Goal: Navigation & Orientation: Find specific page/section

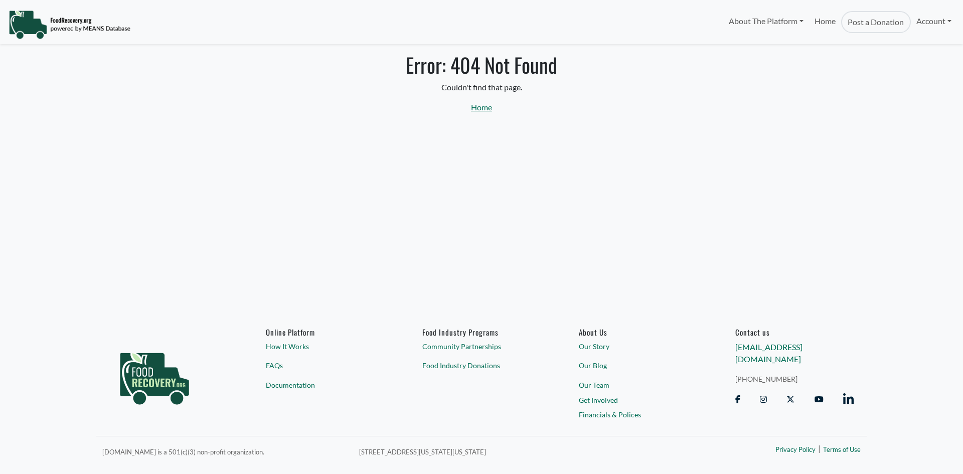
select select "Language Translate Widget"
click at [944, 18] on link "Account" at bounding box center [934, 21] width 46 height 20
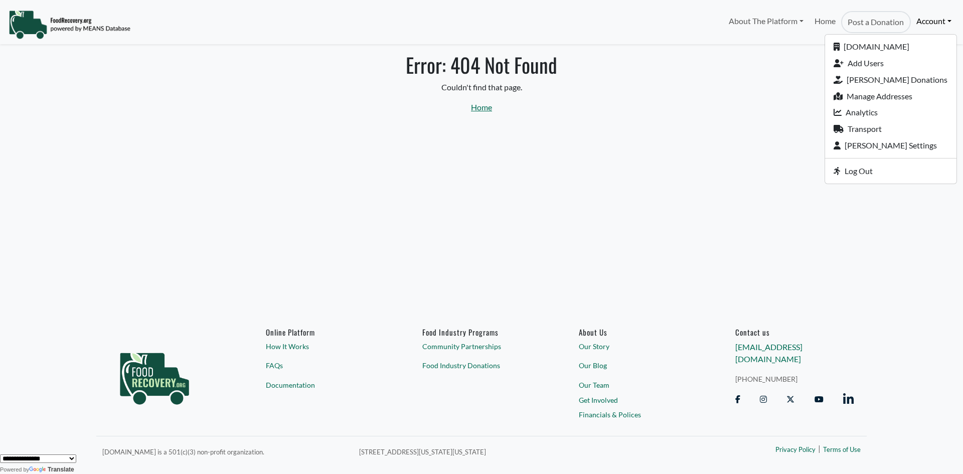
click at [590, 112] on p "Home" at bounding box center [481, 107] width 650 height 12
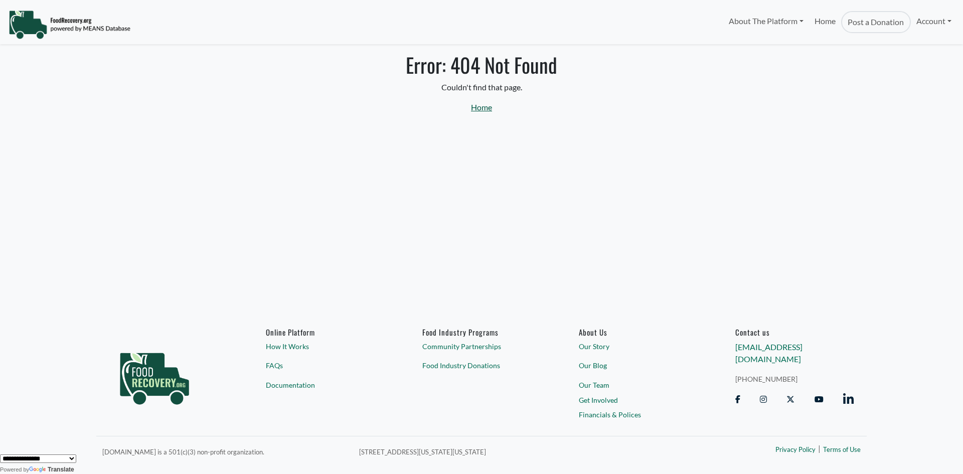
click at [479, 108] on link "Home" at bounding box center [481, 107] width 21 height 10
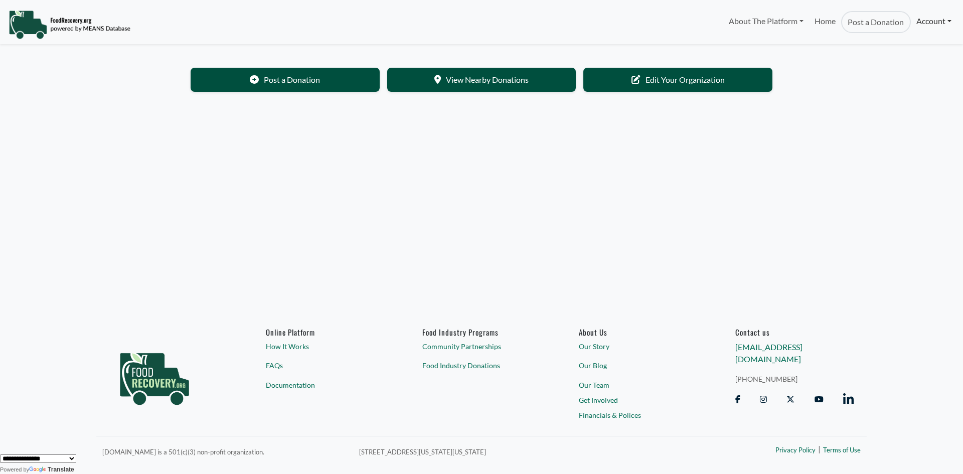
click at [948, 18] on link "Account" at bounding box center [934, 21] width 46 height 20
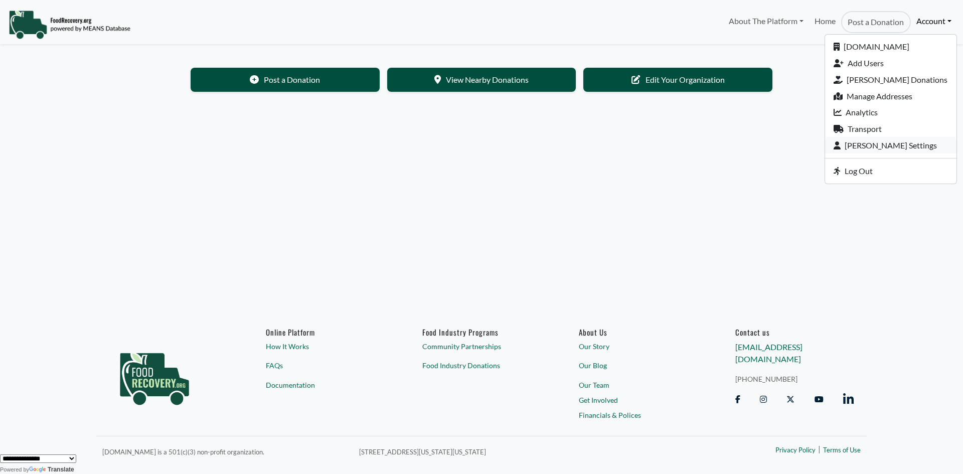
click at [845, 149] on icon at bounding box center [839, 145] width 11 height 8
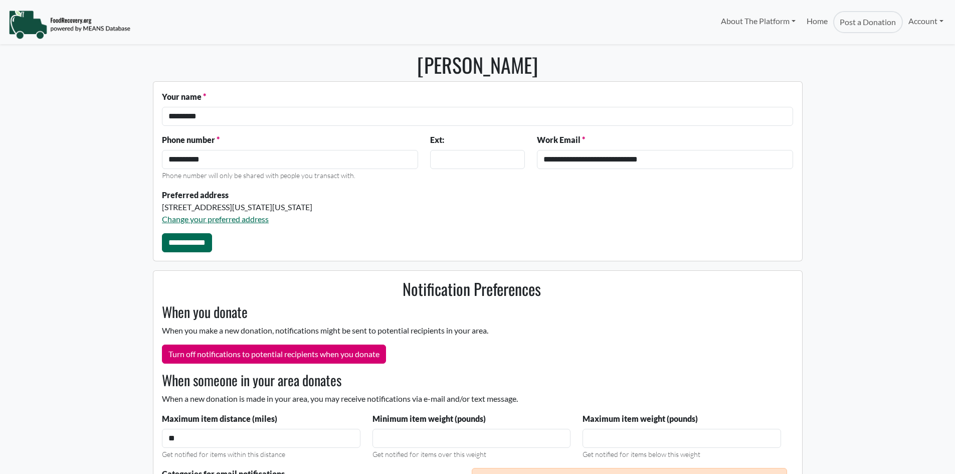
select select "Language Translate Widget"
click at [931, 22] on link "Account" at bounding box center [926, 21] width 46 height 20
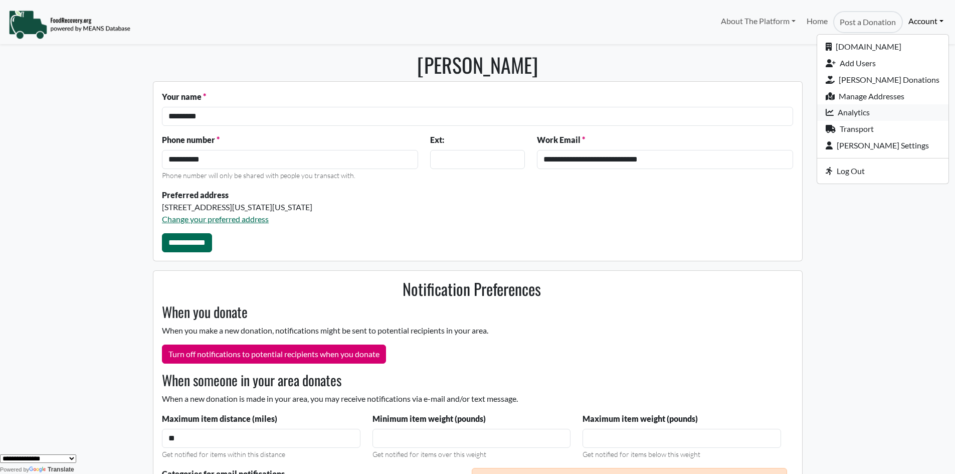
click at [869, 118] on link "Analytics" at bounding box center [883, 112] width 131 height 17
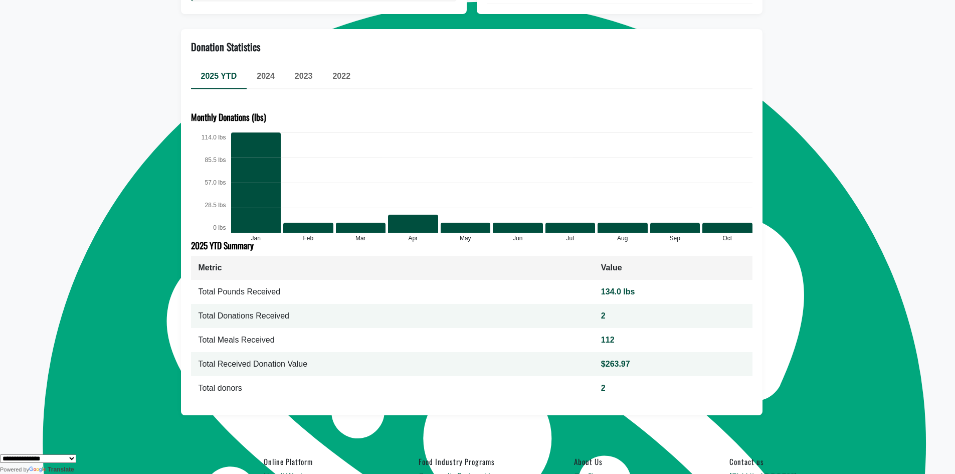
scroll to position [502, 0]
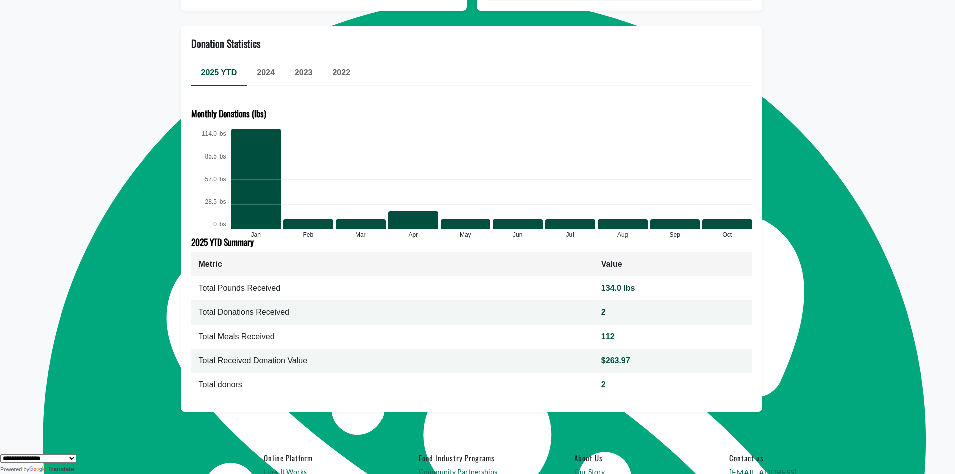
click at [269, 78] on div "2024" at bounding box center [266, 73] width 38 height 24
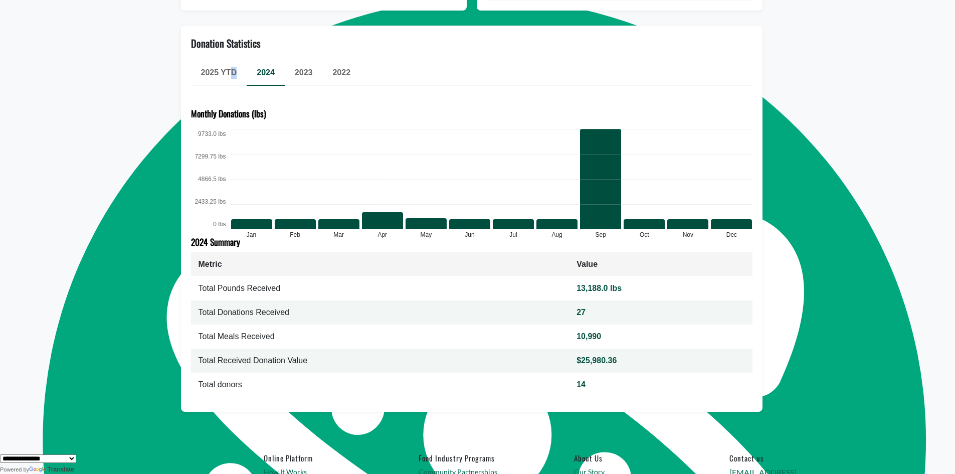
type textarea "*"
click at [233, 70] on span "2025 YTD" at bounding box center [219, 72] width 36 height 9
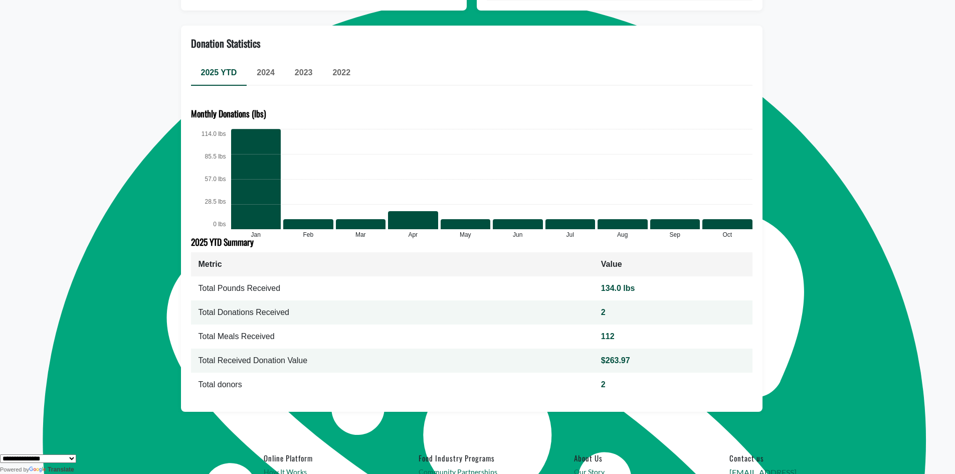
click at [270, 74] on span "2024" at bounding box center [266, 72] width 18 height 9
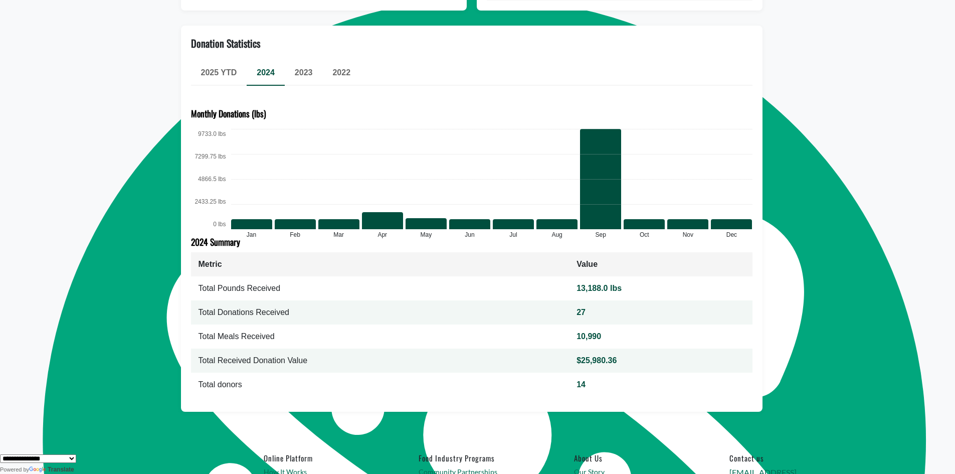
click at [303, 74] on span "2023" at bounding box center [304, 72] width 18 height 9
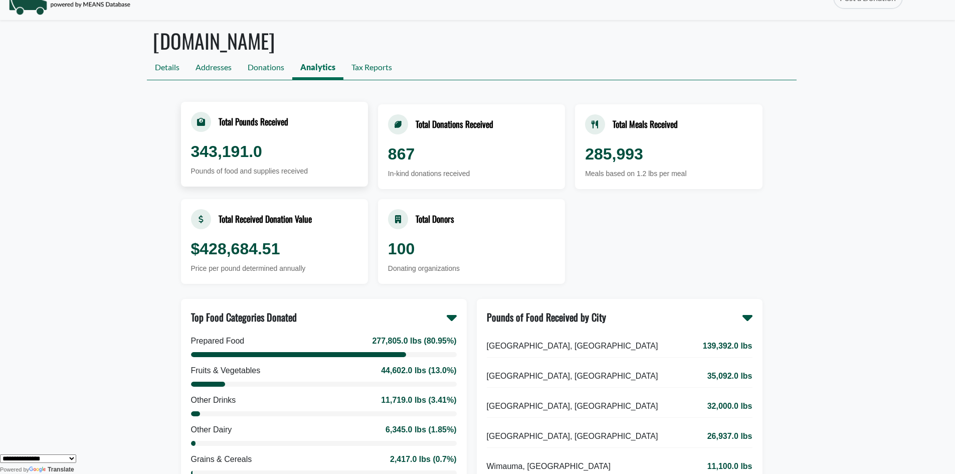
scroll to position [0, 0]
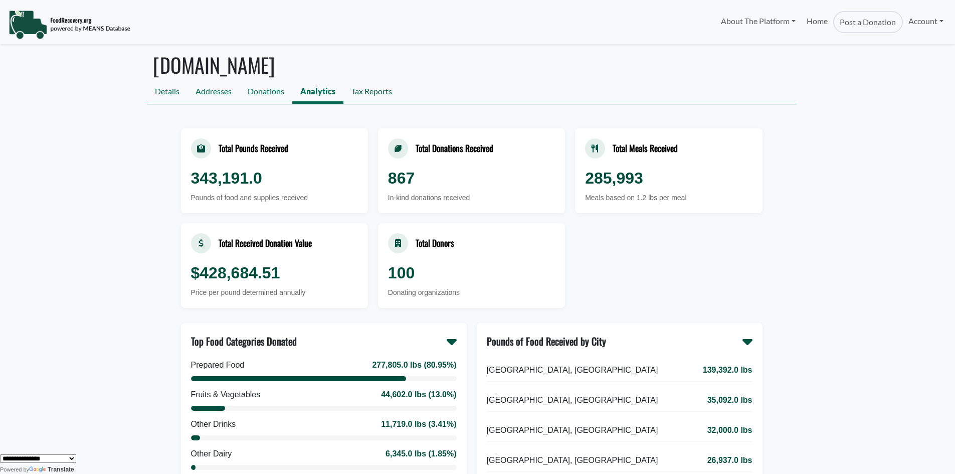
click at [373, 91] on link "Tax Reports" at bounding box center [372, 92] width 57 height 23
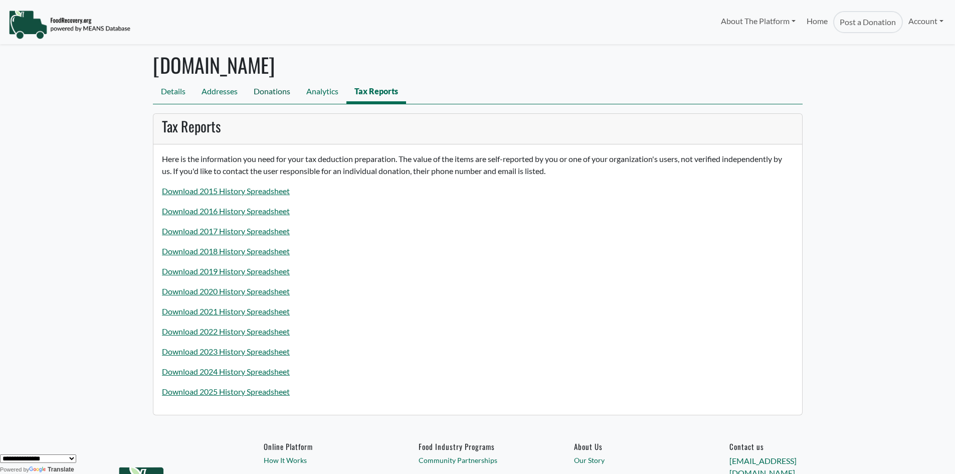
click at [268, 92] on link "Donations" at bounding box center [272, 92] width 53 height 23
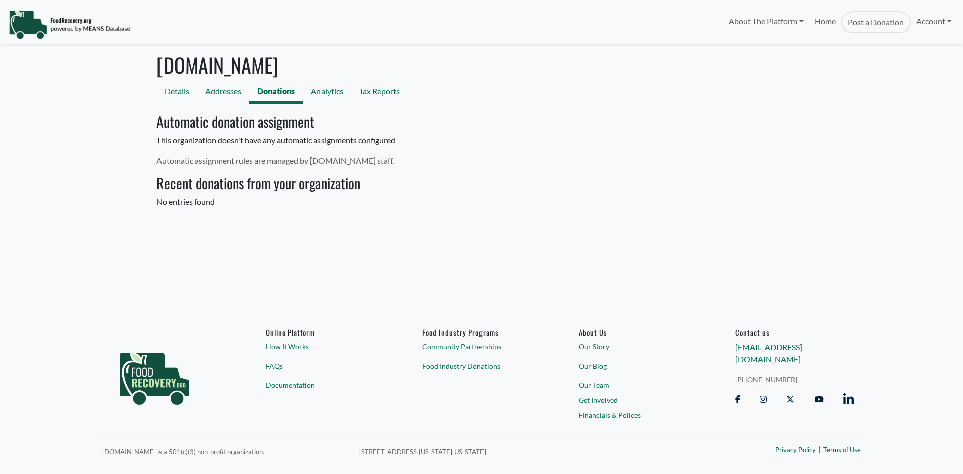
select select "Language Translate Widget"
click at [225, 92] on link "Addresses" at bounding box center [223, 92] width 52 height 23
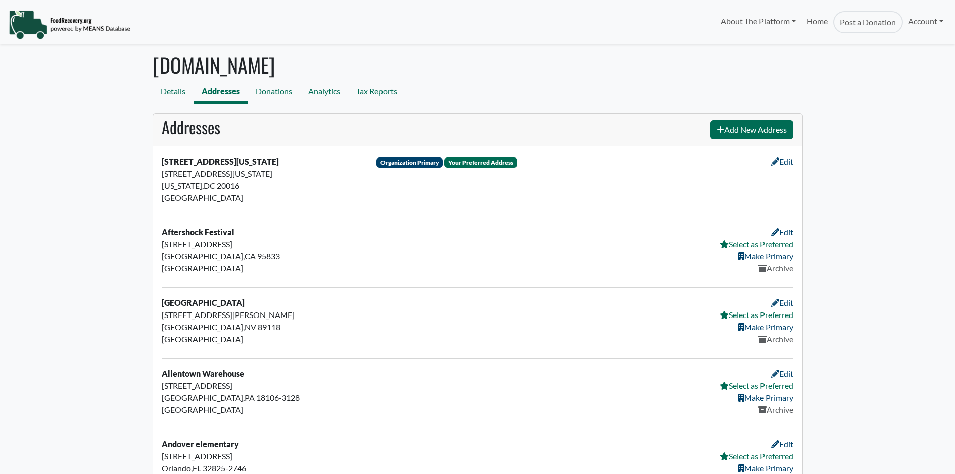
select select "Language Translate Widget"
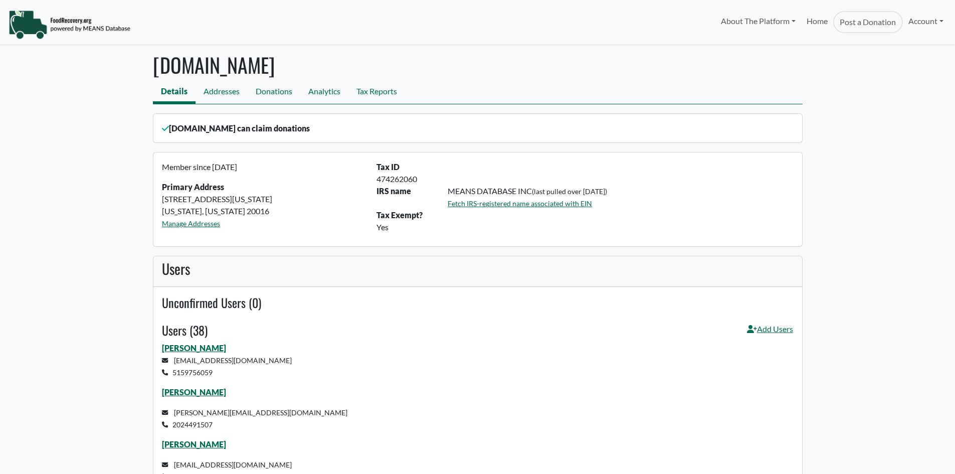
select select "Language Translate Widget"
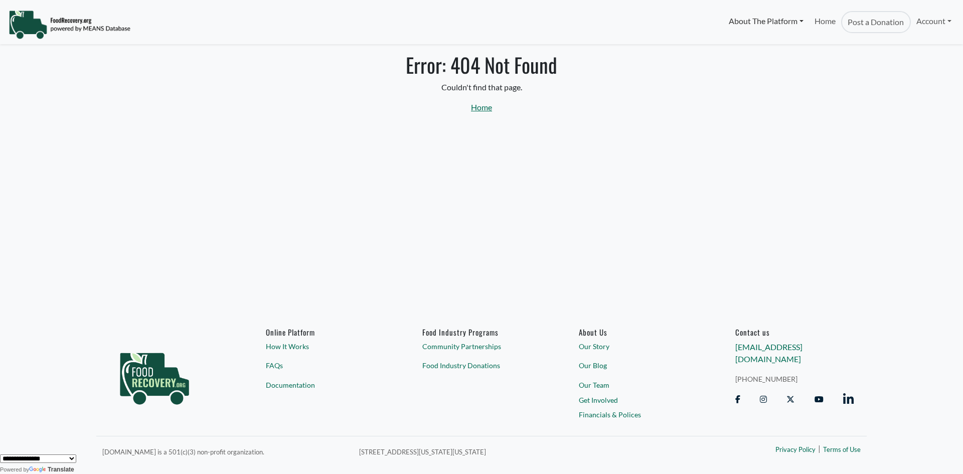
click at [748, 20] on link "About The Platform" at bounding box center [766, 21] width 86 height 20
click at [813, 21] on link "Home" at bounding box center [825, 22] width 32 height 22
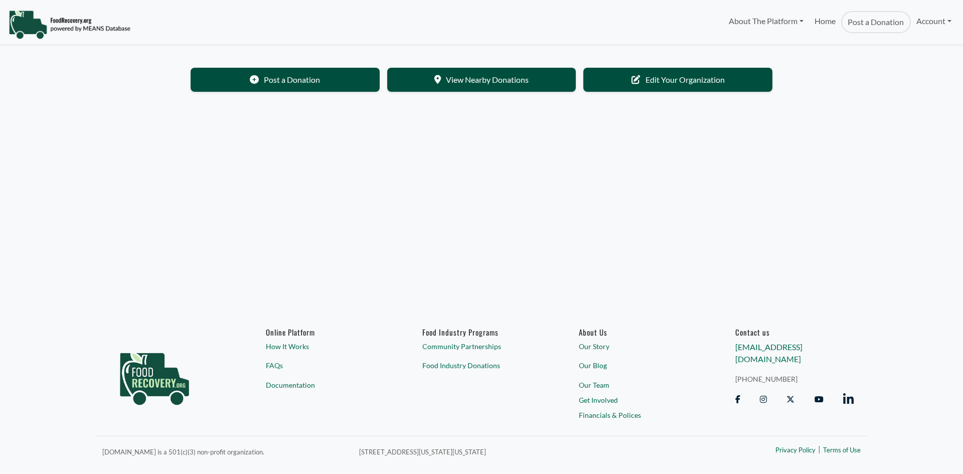
select select "Language Translate Widget"
click at [945, 20] on link "Account" at bounding box center [934, 21] width 46 height 20
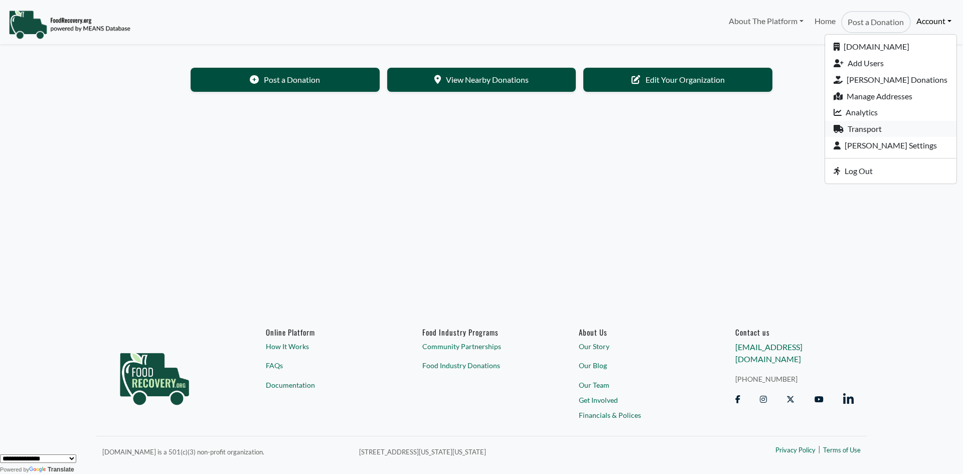
click at [892, 132] on link "Transport" at bounding box center [890, 129] width 131 height 17
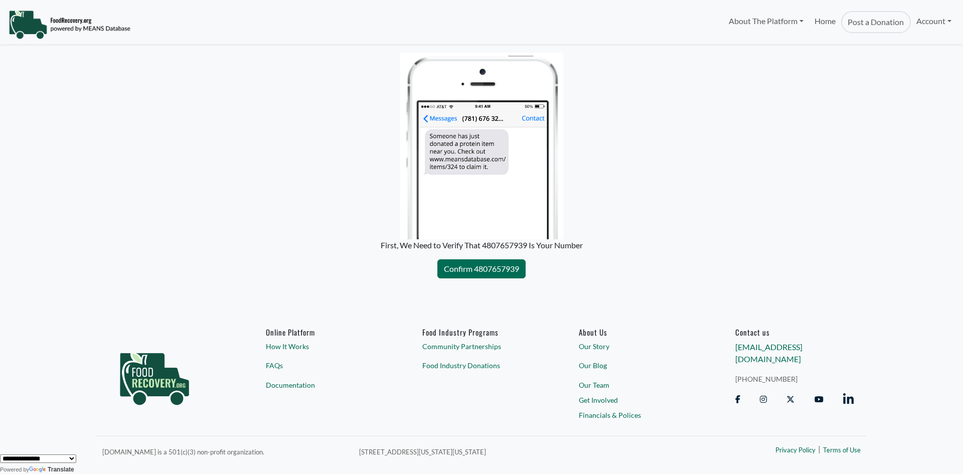
click at [595, 346] on link "Our Story" at bounding box center [638, 346] width 118 height 11
click at [593, 346] on link "Our Story" at bounding box center [638, 346] width 118 height 11
